Goal: Transaction & Acquisition: Book appointment/travel/reservation

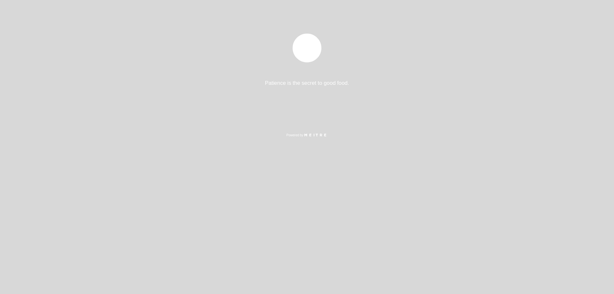
select select "es"
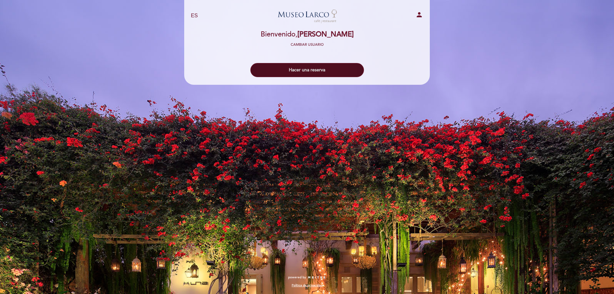
click at [306, 67] on button "Hacer una reserva" at bounding box center [306, 70] width 113 height 14
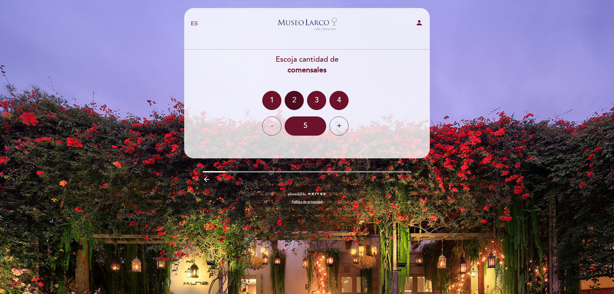
click at [299, 102] on div "2" at bounding box center [293, 100] width 19 height 19
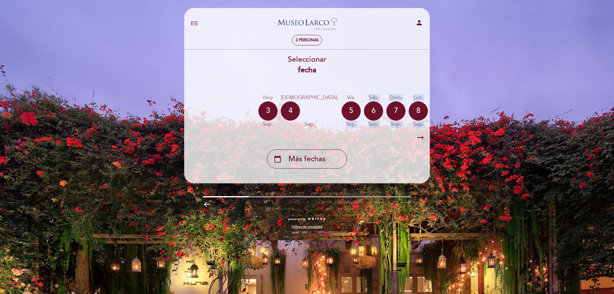
drag, startPoint x: 308, startPoint y: 131, endPoint x: 339, endPoint y: 134, distance: 31.5
click at [339, 134] on div "Seleccionar fecha [DATE] [DATE] [DATE] [DATE] [DATE] [DATE] [DATE] [DATE] mié. …" at bounding box center [307, 111] width 246 height 114
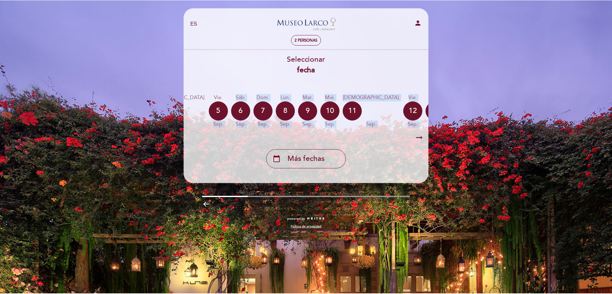
scroll to position [0, 188]
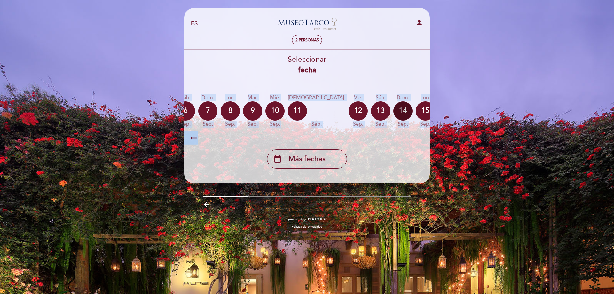
click at [393, 108] on div "14" at bounding box center [402, 110] width 19 height 19
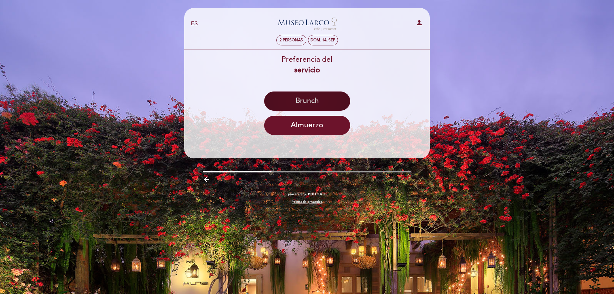
click at [309, 102] on button "Brunch" at bounding box center [307, 100] width 86 height 19
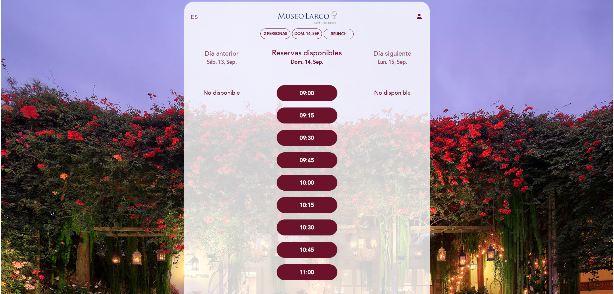
scroll to position [0, 0]
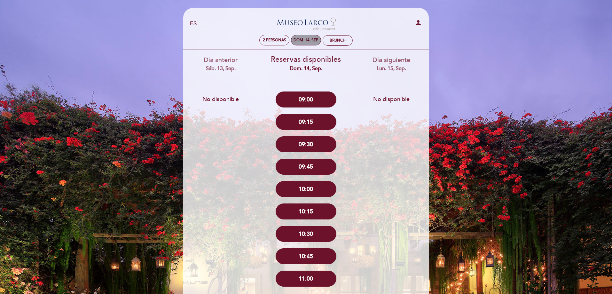
click at [315, 40] on div "dom. 14, sep." at bounding box center [305, 40] width 25 height 5
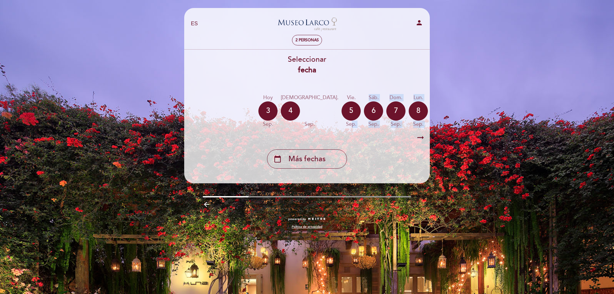
drag, startPoint x: 313, startPoint y: 131, endPoint x: 374, endPoint y: 135, distance: 61.5
click at [376, 135] on div "Seleccionar fecha [DATE] [DATE] [DATE] [DATE] [DATE] [DATE] [DATE] [DATE] mié. …" at bounding box center [307, 111] width 246 height 114
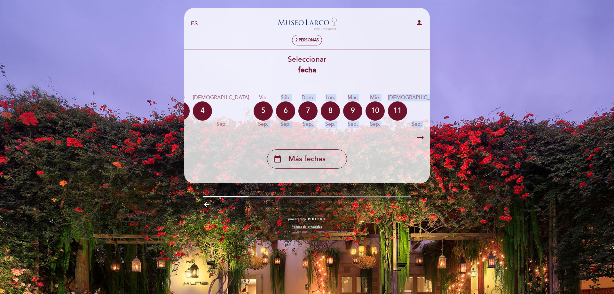
scroll to position [0, 71]
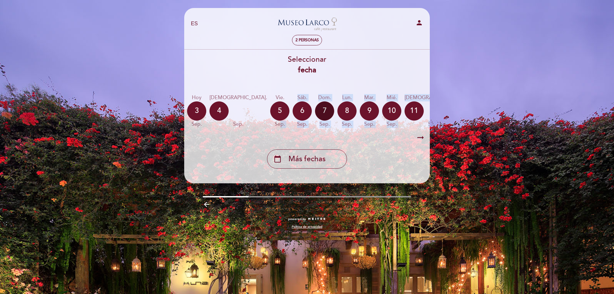
click at [315, 110] on div "7" at bounding box center [324, 110] width 19 height 19
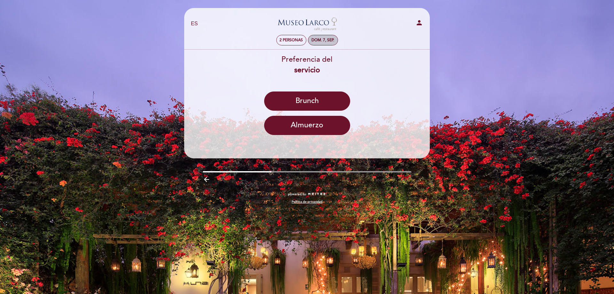
click at [325, 39] on div "dom. 7, sep." at bounding box center [322, 40] width 23 height 5
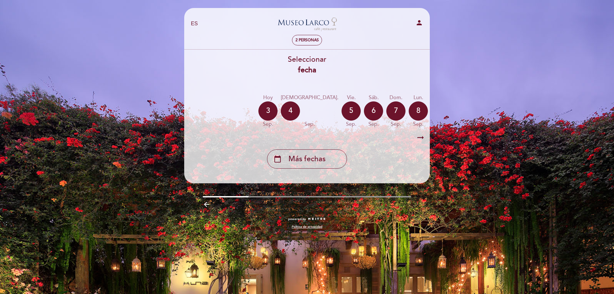
drag, startPoint x: 321, startPoint y: 130, endPoint x: 342, endPoint y: 135, distance: 21.2
click at [360, 134] on div "Seleccionar fecha [DATE] [DATE] [DATE] [DATE] [DATE] [DATE] [DATE] [DATE] mié. …" at bounding box center [307, 111] width 246 height 114
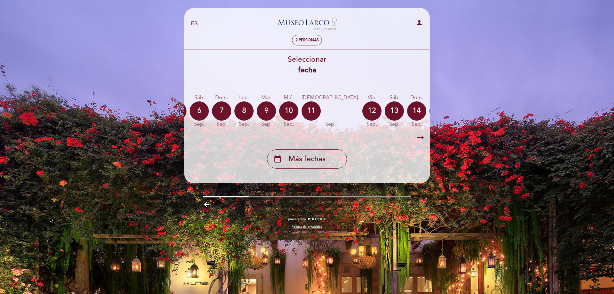
scroll to position [0, 188]
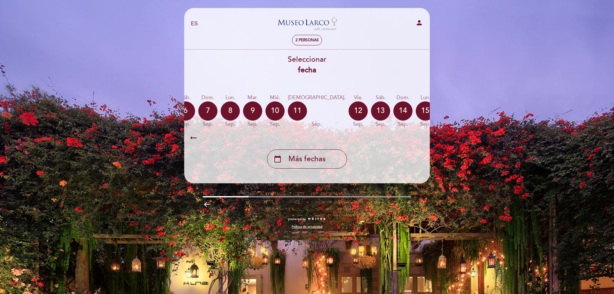
click at [483, 106] on div "calendar_today" at bounding box center [492, 110] width 19 height 19
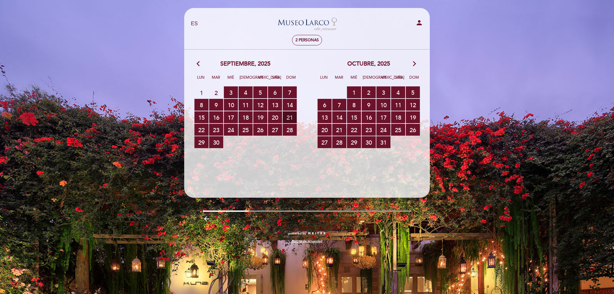
click at [289, 118] on span "21 RESERVAS DISPONIBLES" at bounding box center [289, 117] width 14 height 12
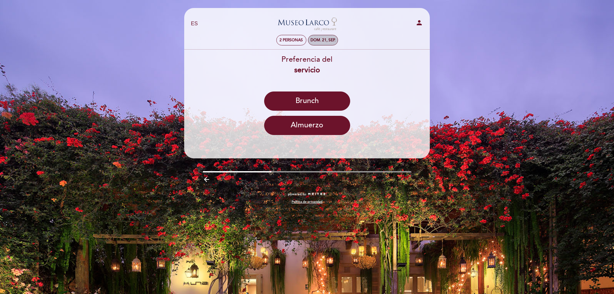
click at [319, 41] on div "dom. 21, sep." at bounding box center [322, 40] width 25 height 5
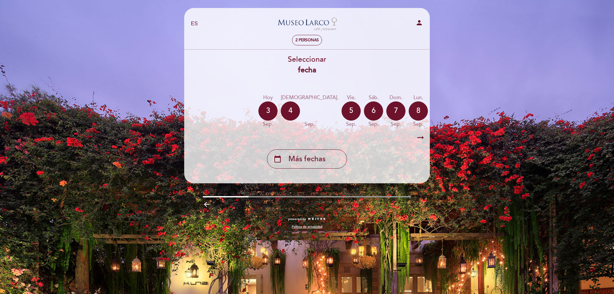
drag, startPoint x: 316, startPoint y: 132, endPoint x: 345, endPoint y: 133, distance: 29.4
click at [345, 133] on div "arrow_right_alt arrow_right_alt" at bounding box center [307, 138] width 246 height 14
drag, startPoint x: 318, startPoint y: 130, endPoint x: 366, endPoint y: 135, distance: 48.2
click at [366, 135] on div "Seleccionar fecha [DATE] [DATE] [DATE] [DATE] [DATE] [DATE] [DATE] [DATE] mié. …" at bounding box center [307, 111] width 246 height 114
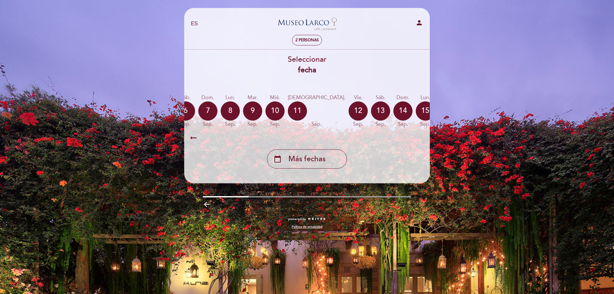
click at [488, 109] on icon "calendar_today" at bounding box center [492, 110] width 8 height 11
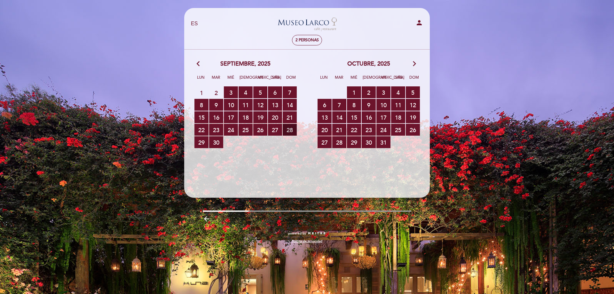
click at [292, 131] on span "28 RESERVAS DISPONIBLES" at bounding box center [289, 130] width 14 height 12
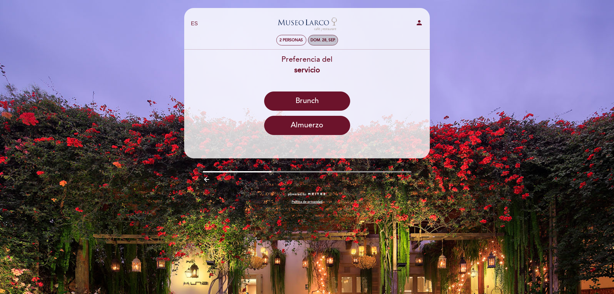
click at [318, 40] on div "dom. 28, sep." at bounding box center [322, 40] width 25 height 5
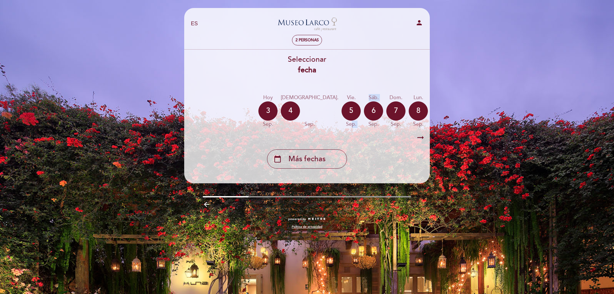
drag, startPoint x: 314, startPoint y: 130, endPoint x: 329, endPoint y: 130, distance: 15.0
click at [330, 130] on div "[DATE] [DATE] [DATE] [DATE] [DATE] [DATE] [DATE] [DATE] [DATE] jue. sep." at bounding box center [307, 111] width 246 height 40
click at [325, 129] on div "[DATE] [DATE] [DATE] [DATE] [DATE] [DATE] [DATE] [DATE] [DATE] jue. sep." at bounding box center [307, 111] width 246 height 40
drag, startPoint x: 320, startPoint y: 133, endPoint x: 333, endPoint y: 135, distance: 13.2
click at [333, 135] on div "arrow_right_alt arrow_right_alt" at bounding box center [307, 138] width 246 height 14
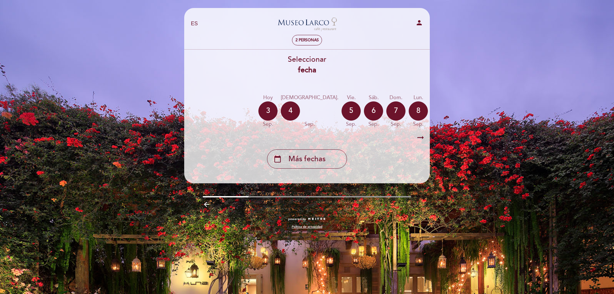
drag, startPoint x: 321, startPoint y: 133, endPoint x: 332, endPoint y: 133, distance: 11.8
click at [337, 134] on div "arrow_right_alt arrow_right_alt" at bounding box center [307, 138] width 246 height 14
drag, startPoint x: 318, startPoint y: 130, endPoint x: 338, endPoint y: 132, distance: 20.2
click at [338, 131] on div "[DATE] [DATE] [DATE] [DATE] [DATE] [DATE] [DATE] [DATE] [DATE] jue. sep." at bounding box center [307, 111] width 246 height 40
drag, startPoint x: 316, startPoint y: 131, endPoint x: 342, endPoint y: 133, distance: 25.7
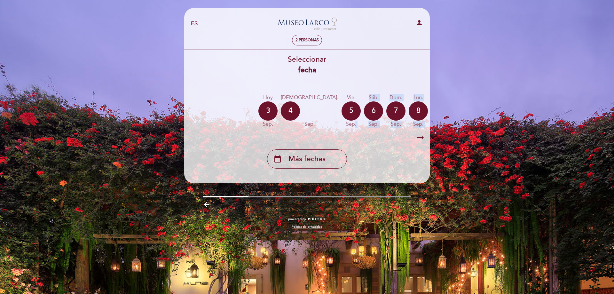
click at [342, 133] on div "Seleccionar fecha [DATE] [DATE] [DATE] [DATE] [DATE] [DATE] [DATE] [DATE] mié. …" at bounding box center [307, 111] width 246 height 114
click at [415, 137] on div "arrow_right_alt arrow_right_alt" at bounding box center [307, 138] width 246 height 14
click at [422, 138] on icon "arrow_right_alt" at bounding box center [420, 138] width 10 height 14
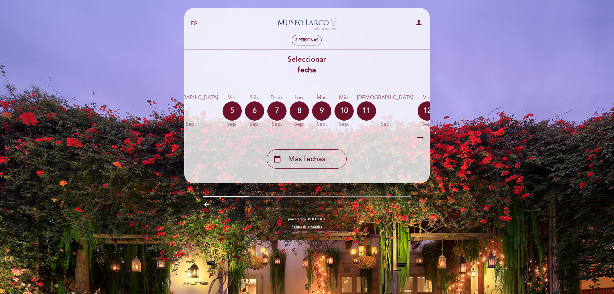
scroll to position [0, 186]
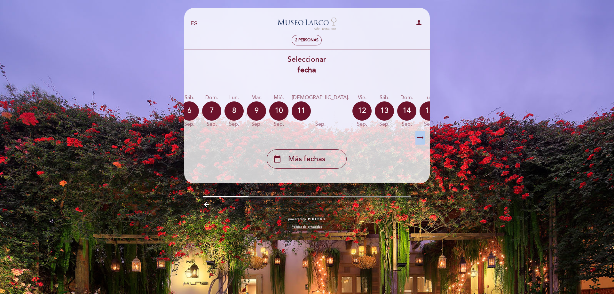
click at [422, 138] on icon "arrow_right_alt" at bounding box center [420, 138] width 10 height 14
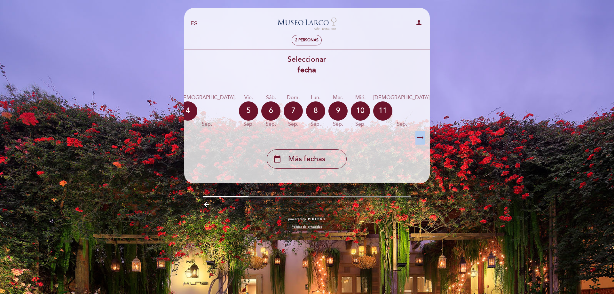
scroll to position [0, 103]
click at [433, 112] on div "12" at bounding box center [442, 110] width 19 height 19
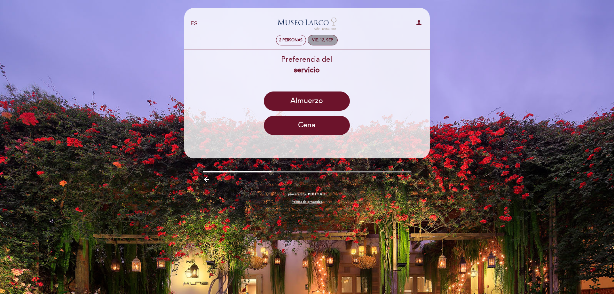
click at [321, 35] on div "vie. 12, sep." at bounding box center [322, 40] width 30 height 11
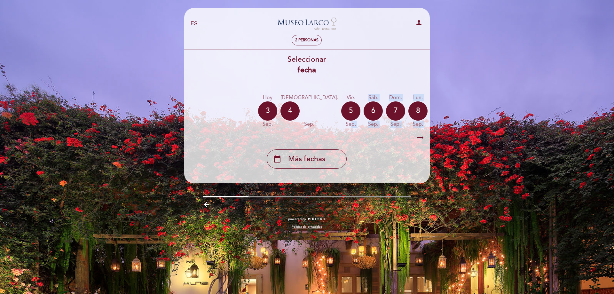
drag, startPoint x: 314, startPoint y: 130, endPoint x: 323, endPoint y: 132, distance: 8.8
click at [323, 132] on div "Seleccionar fecha [DATE] [DATE] [DATE] [DATE] [DATE] [DATE] [DATE] [DATE] mié. …" at bounding box center [306, 111] width 246 height 114
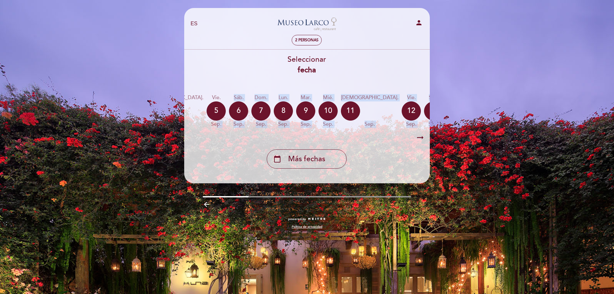
scroll to position [0, 137]
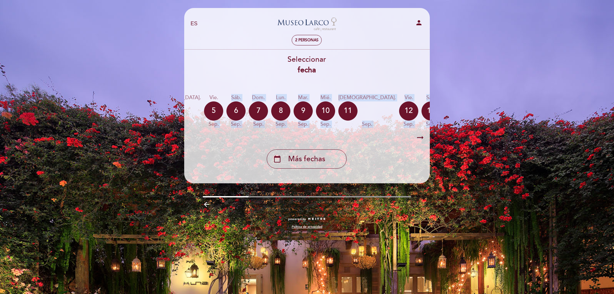
click at [444, 112] on div "14" at bounding box center [453, 110] width 19 height 19
